Goal: Task Accomplishment & Management: Manage account settings

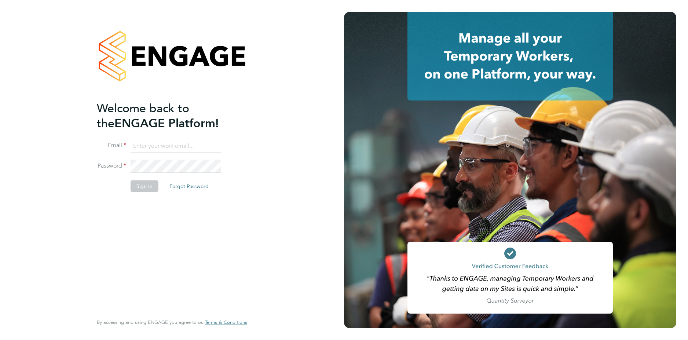
type input "[PERSON_NAME][EMAIL_ADDRESS][PERSON_NAME][DOMAIN_NAME]"
click at [144, 184] on button "Sign In" at bounding box center [145, 186] width 28 height 12
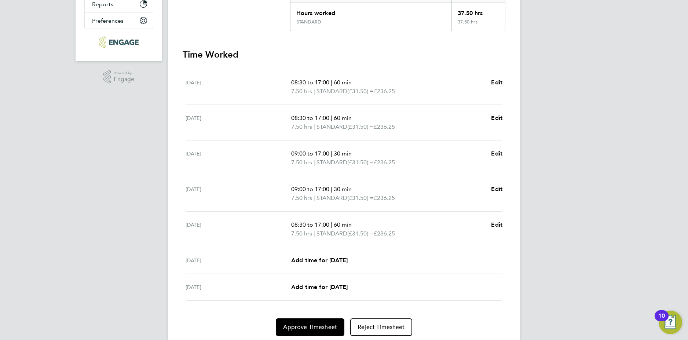
scroll to position [196, 0]
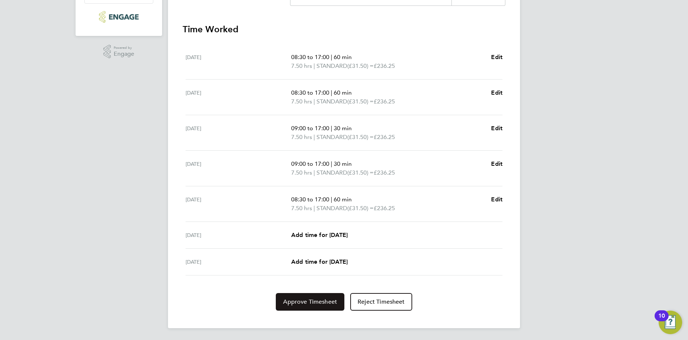
click at [311, 298] on span "Approve Timesheet" at bounding box center [310, 301] width 54 height 7
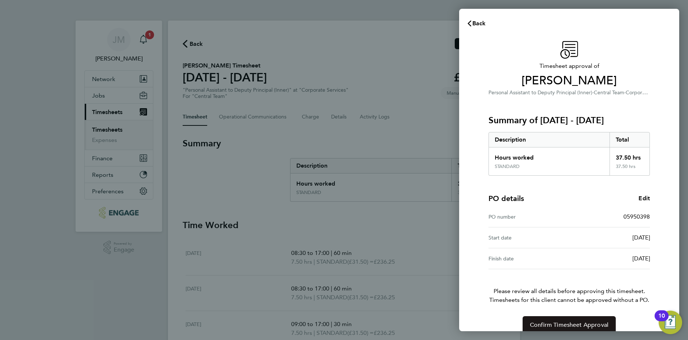
click at [598, 323] on span "Confirm Timesheet Approval" at bounding box center [569, 324] width 79 height 7
